Goal: Find specific page/section: Find specific page/section

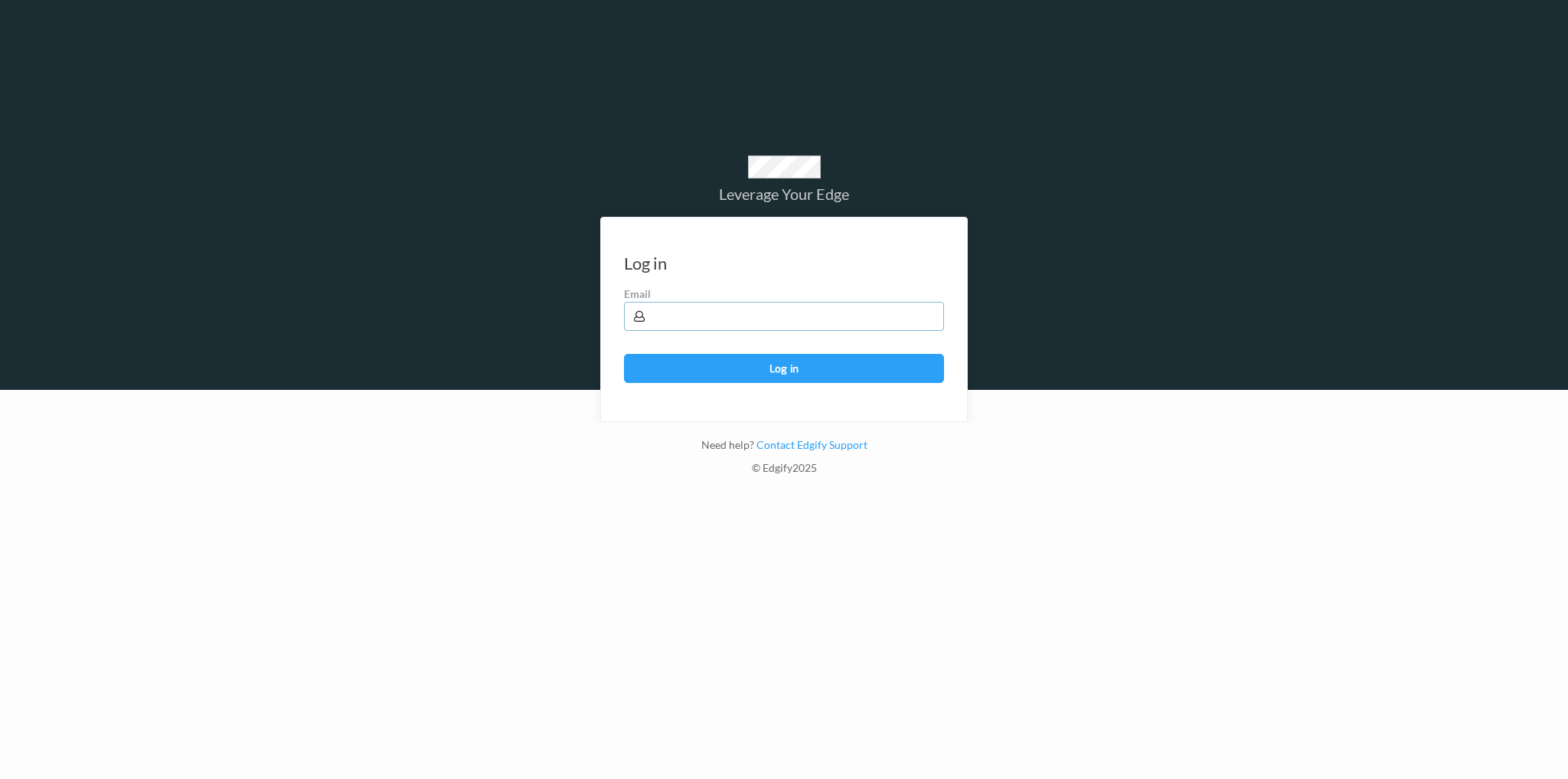
click at [701, 319] on input "text" at bounding box center [784, 317] width 320 height 29
type input "[EMAIL_ADDRESS][PERSON_NAME][DOMAIN_NAME]"
click at [624, 354] on button "Log in" at bounding box center [784, 369] width 320 height 29
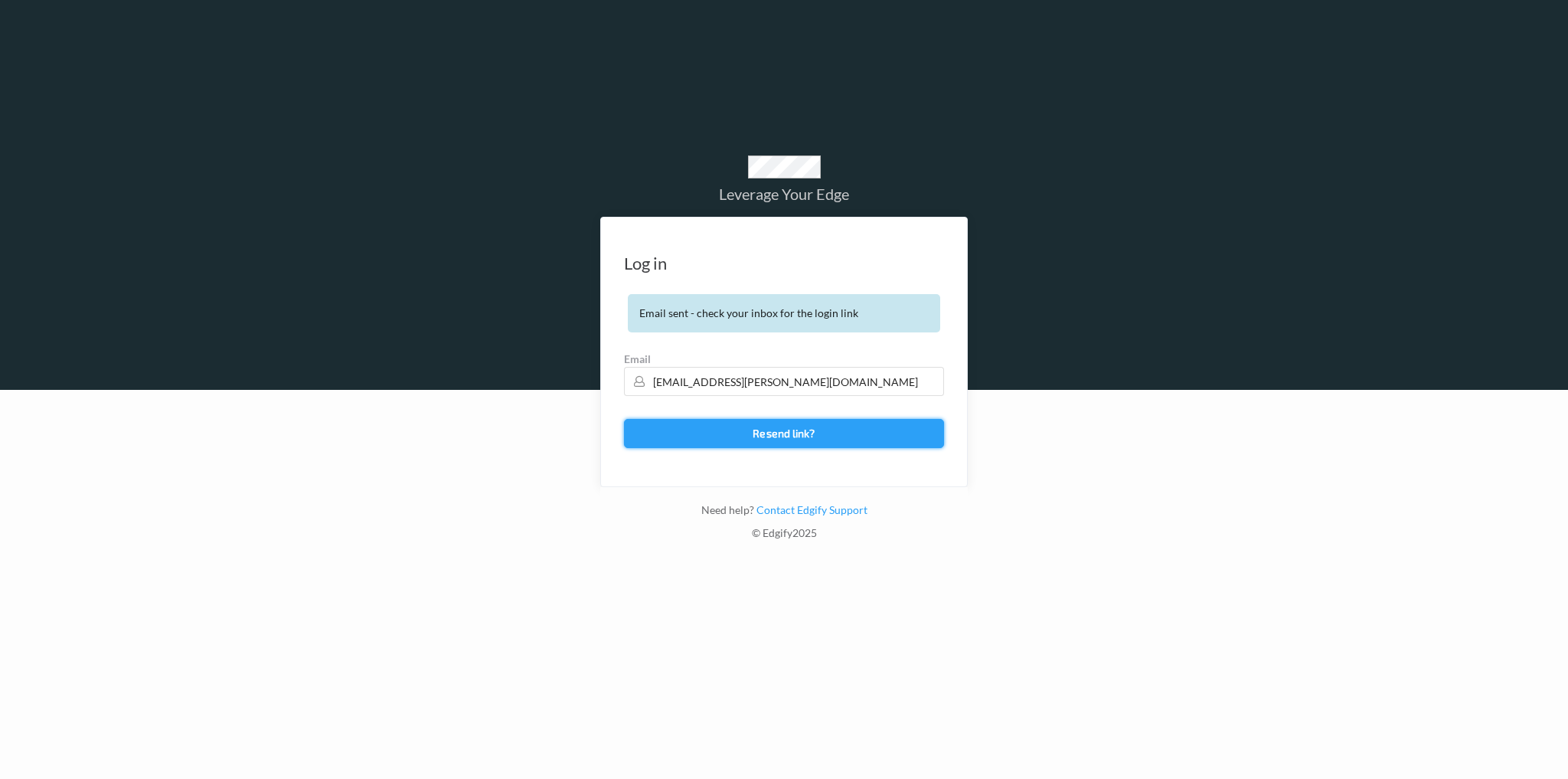
click at [777, 430] on button "Resend link?" at bounding box center [784, 433] width 320 height 29
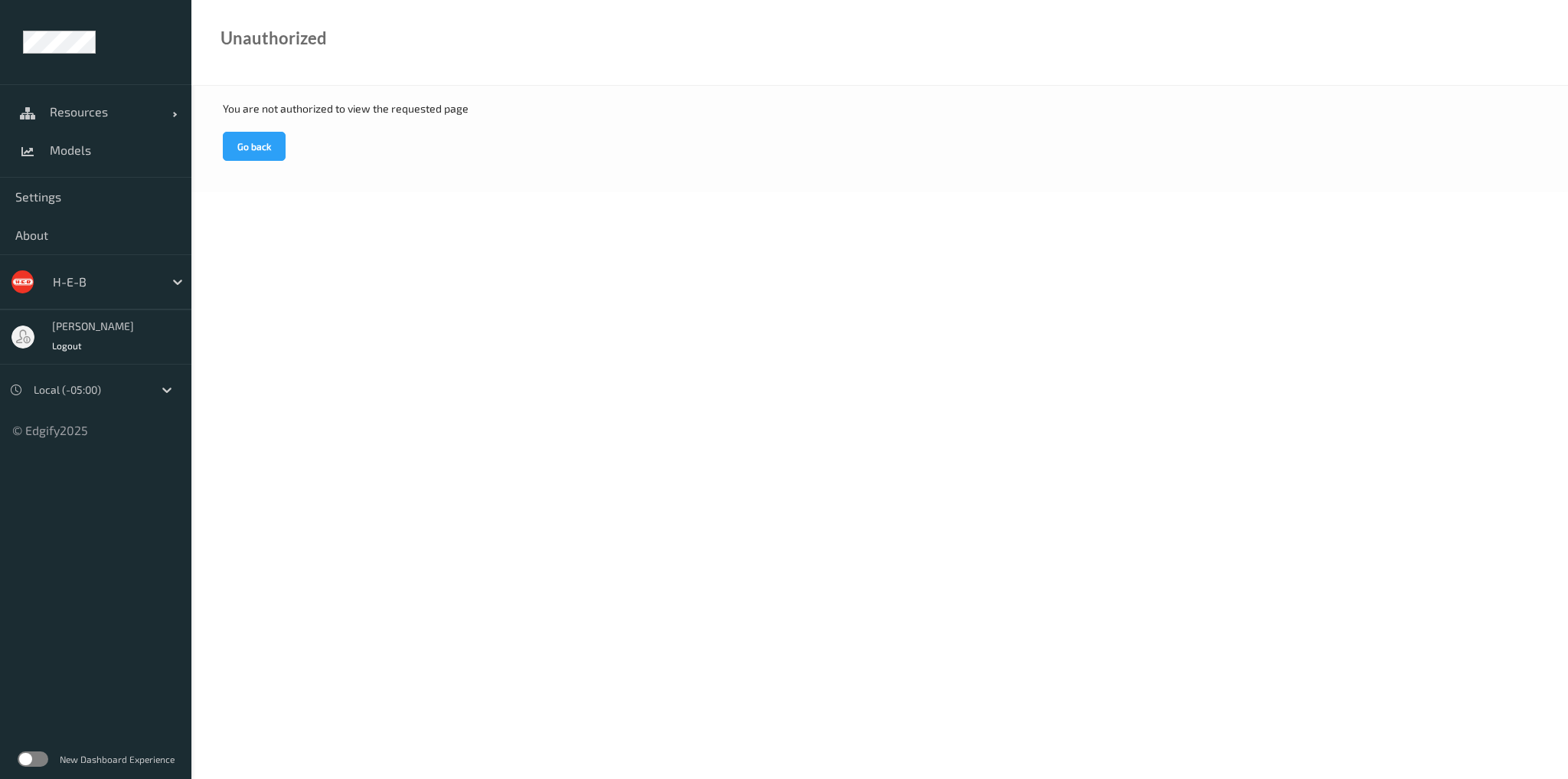
click at [72, 278] on div at bounding box center [104, 282] width 104 height 18
click at [69, 148] on span "Models" at bounding box center [113, 150] width 126 height 15
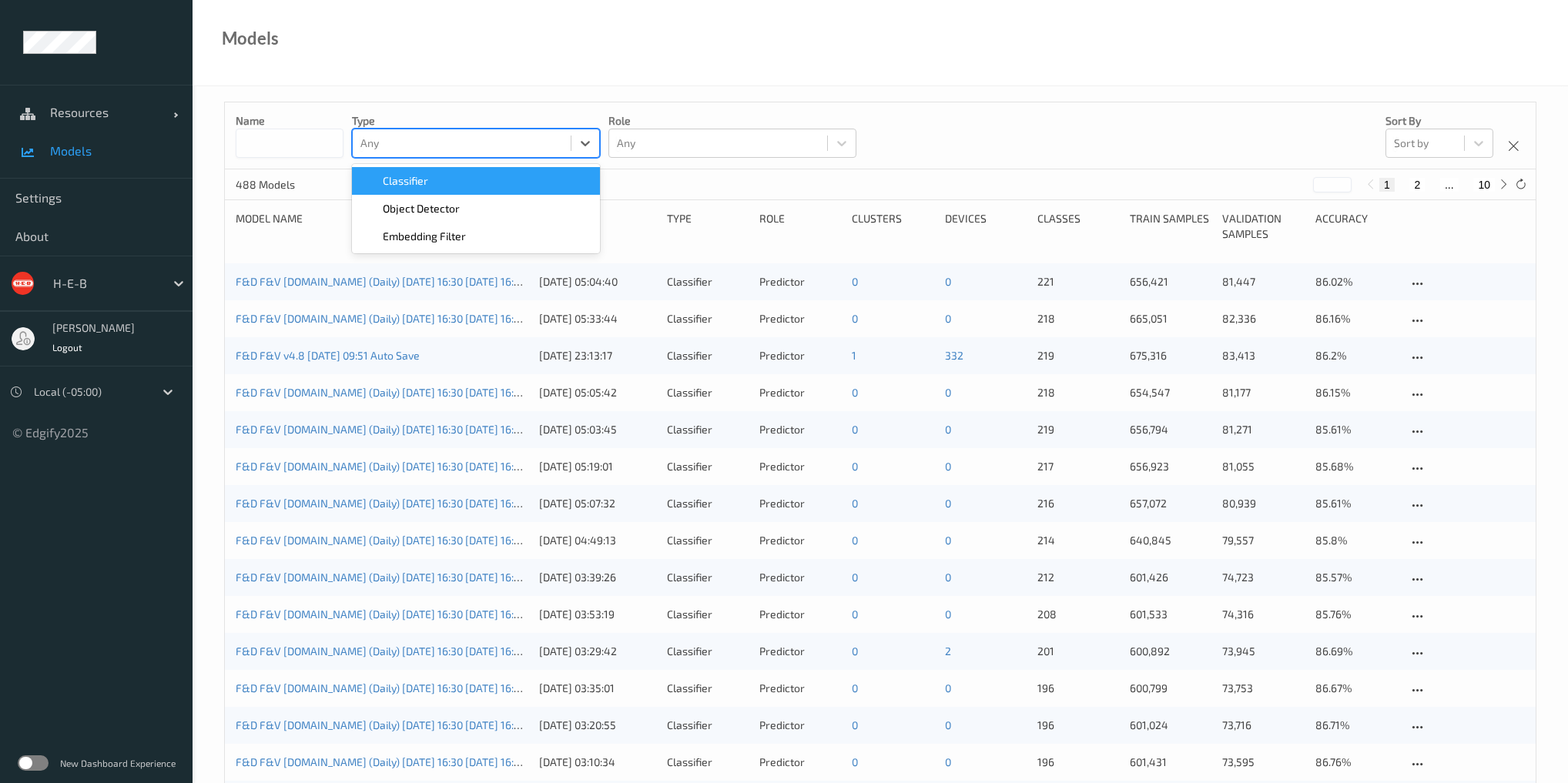
click at [387, 140] on div at bounding box center [462, 143] width 202 height 19
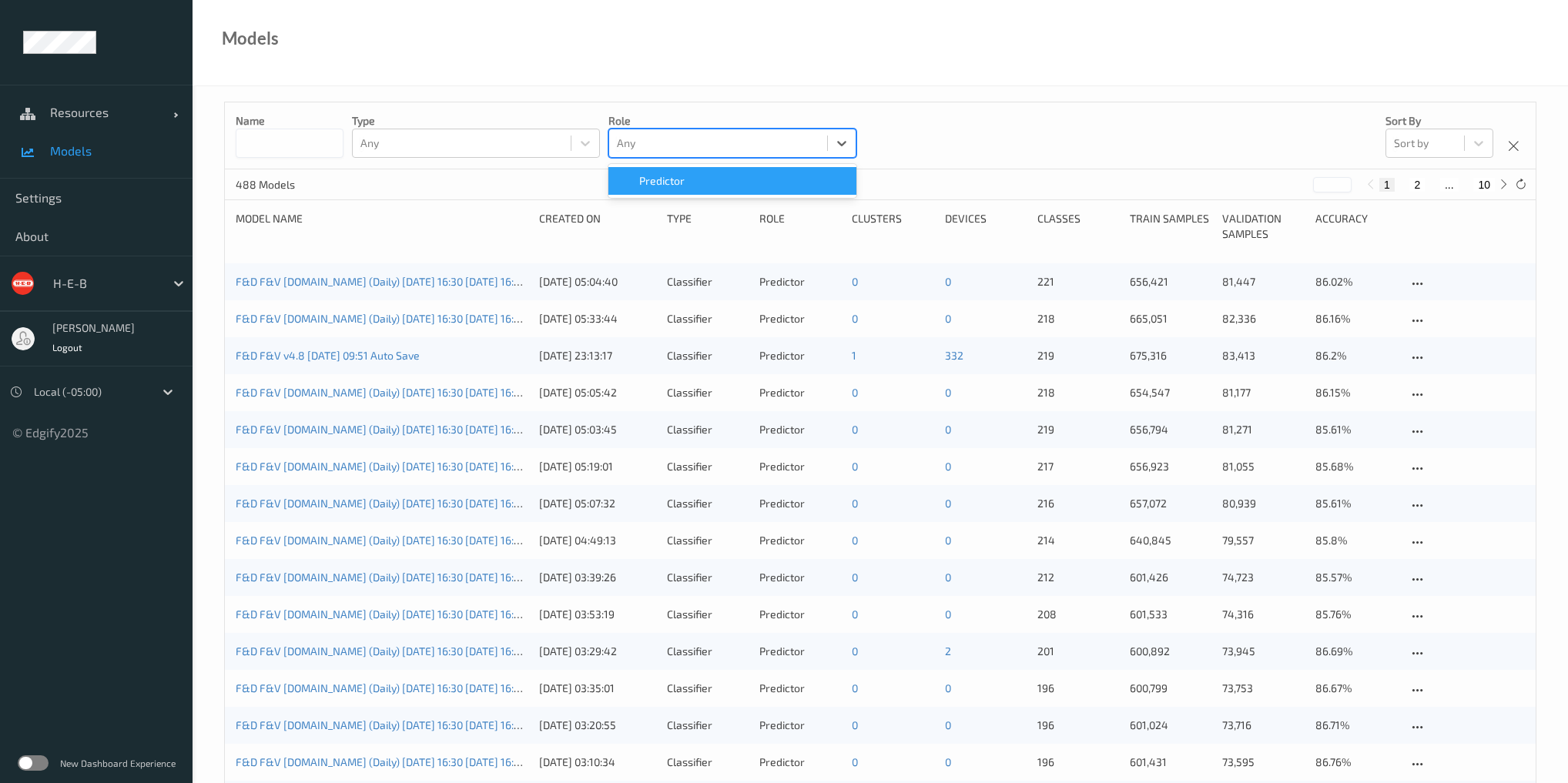
click at [671, 145] on div at bounding box center [718, 143] width 202 height 19
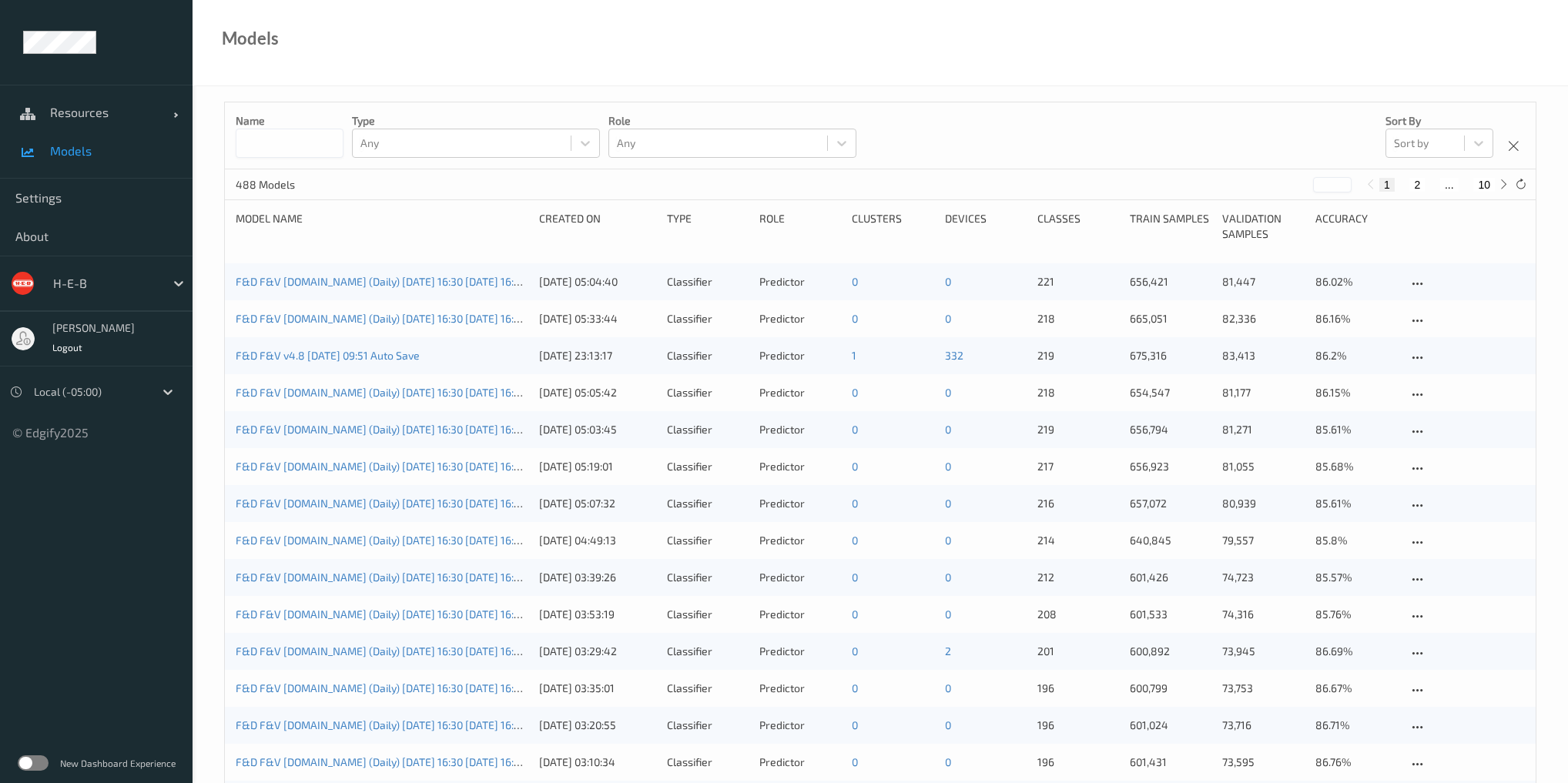
click at [271, 136] on input at bounding box center [290, 143] width 108 height 29
type input "***"
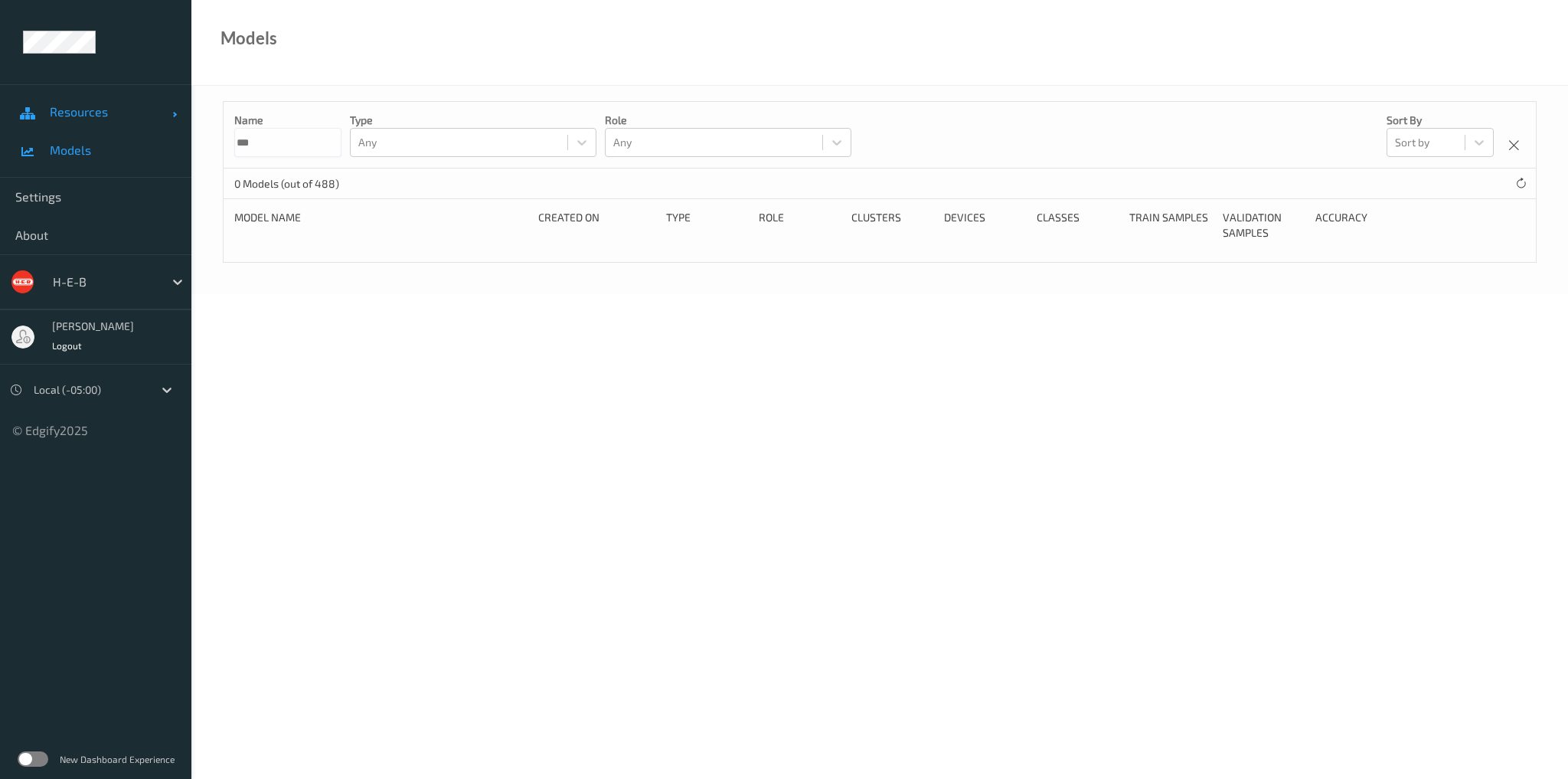
click at [70, 108] on span "Resources" at bounding box center [111, 112] width 122 height 15
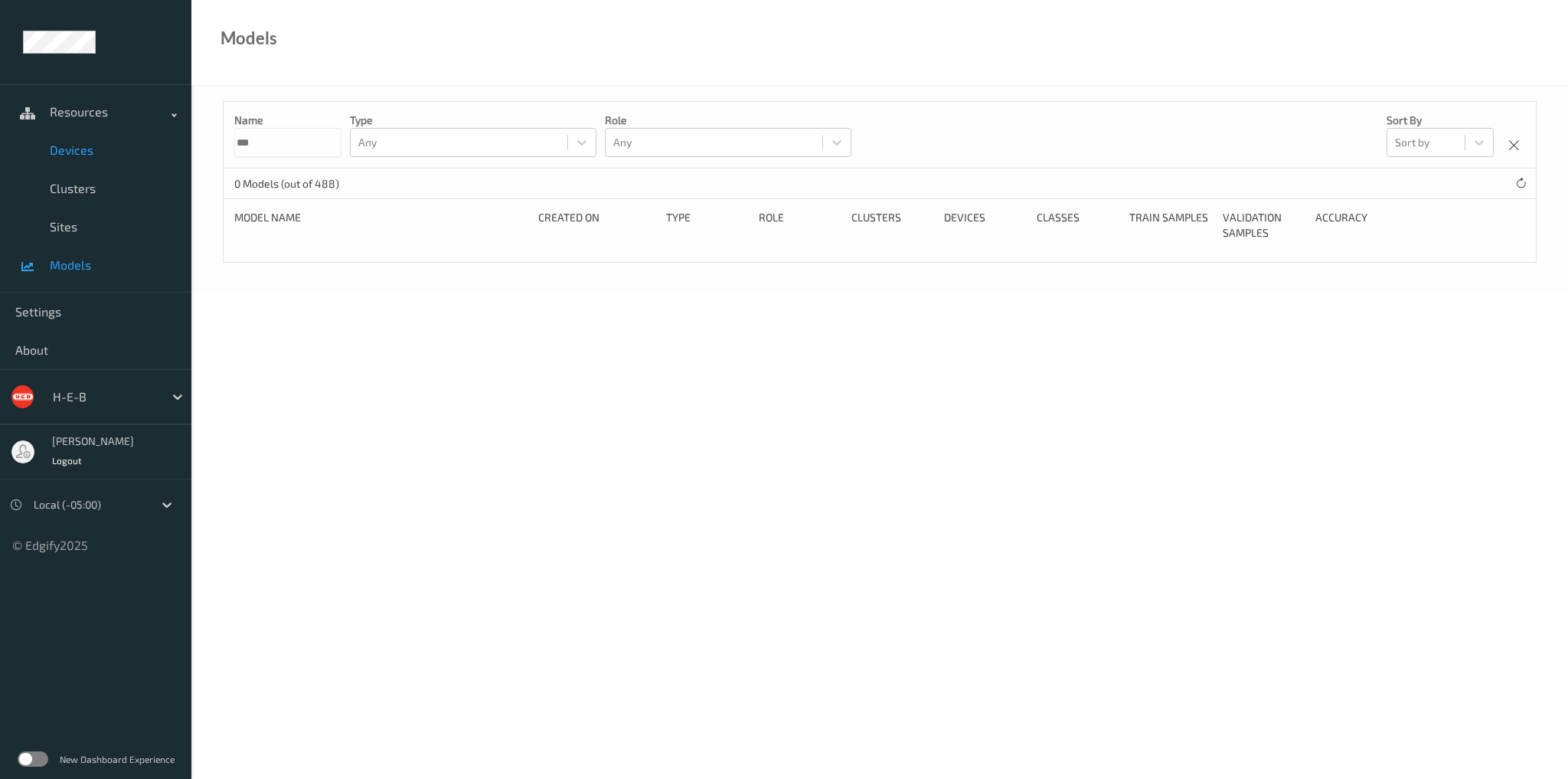
click at [57, 153] on span "Devices" at bounding box center [113, 150] width 126 height 15
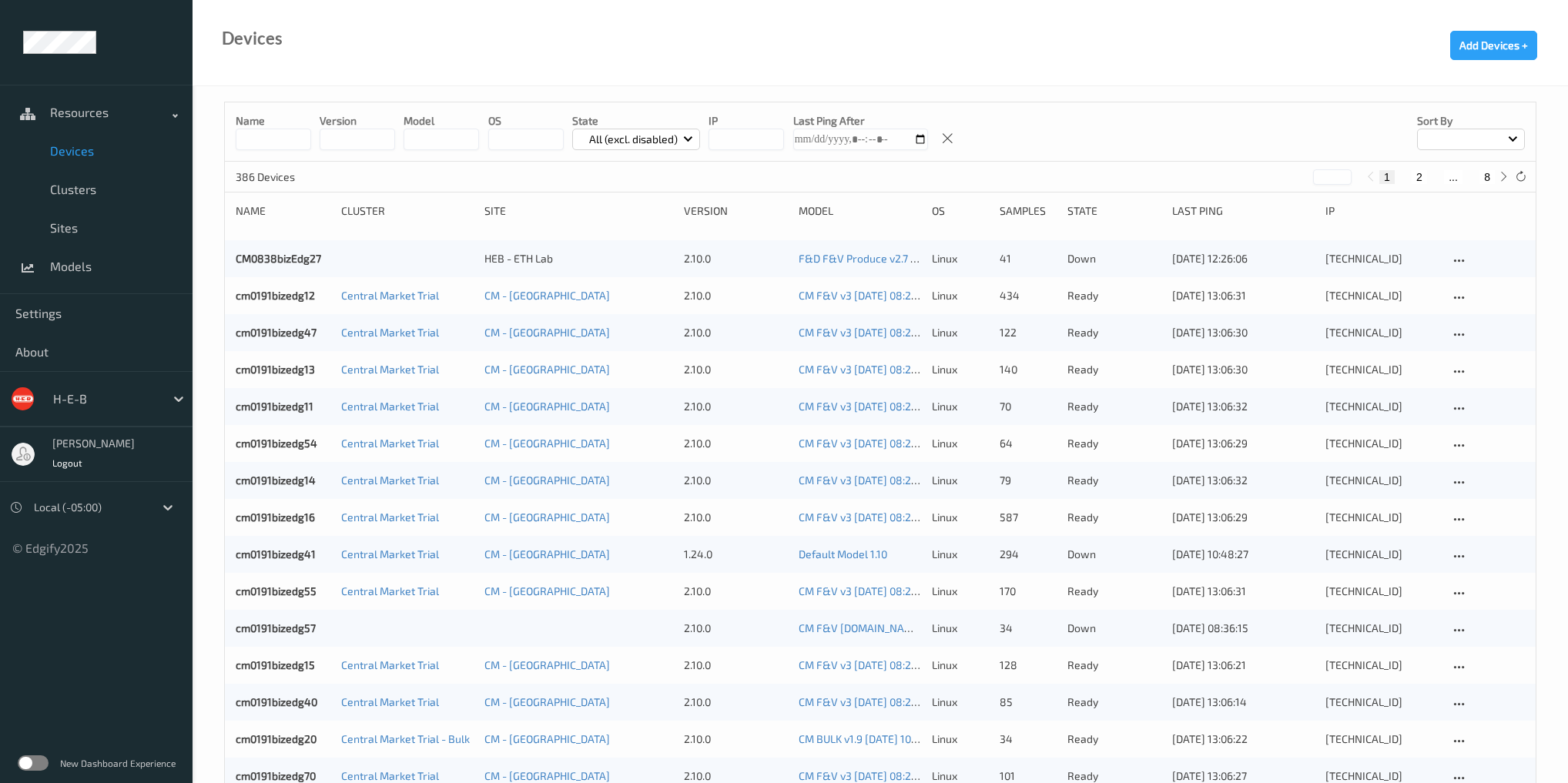
click at [282, 131] on input at bounding box center [273, 139] width 76 height 22
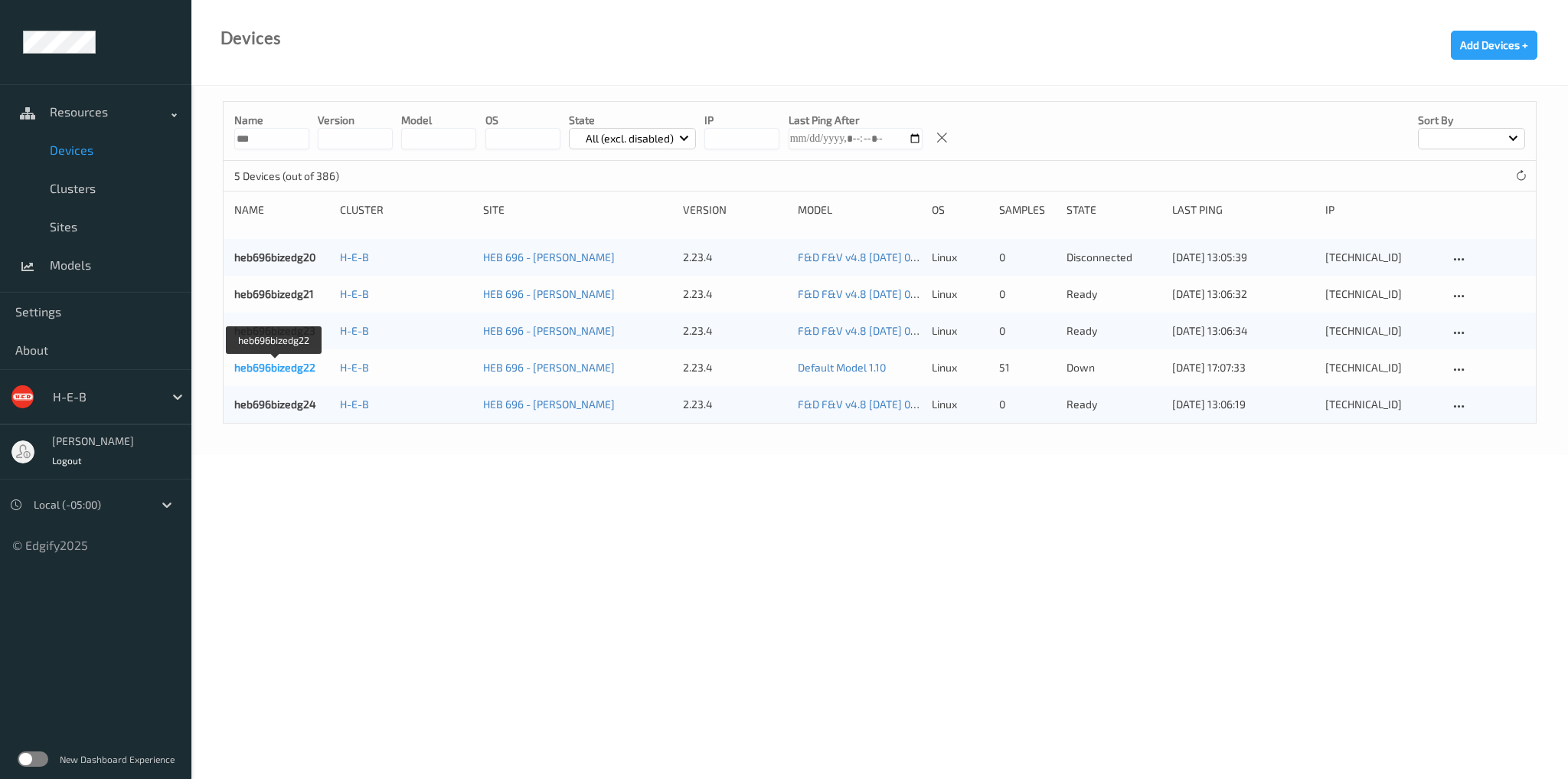
type input "***"
click at [267, 361] on link "heb696bizedg22" at bounding box center [275, 366] width 81 height 13
